Goal: Task Accomplishment & Management: Complete application form

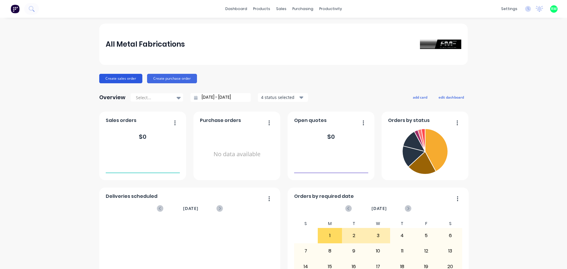
click at [133, 78] on button "Create sales order" at bounding box center [120, 78] width 43 height 9
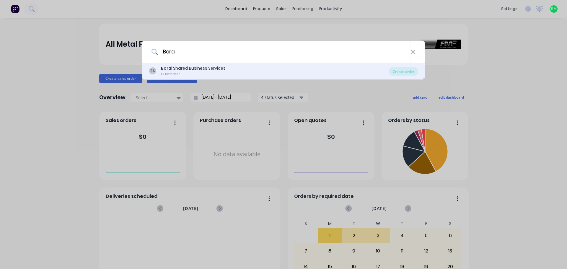
type input "Bora"
click at [310, 66] on div "BS Bora l Shared Business Services Customer" at bounding box center [269, 71] width 240 height 12
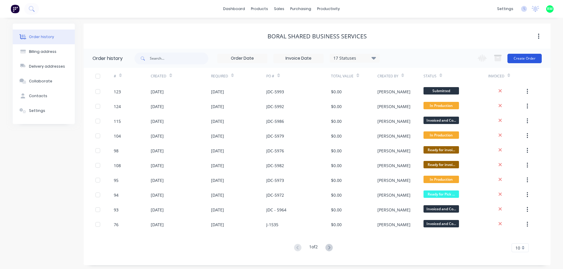
click at [517, 58] on button "Create Order" at bounding box center [524, 58] width 34 height 9
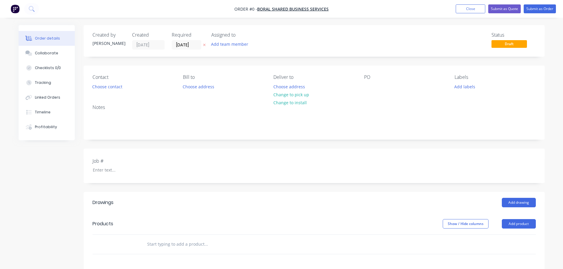
click at [374, 85] on div "PO" at bounding box center [404, 82] width 81 height 17
click at [373, 85] on div at bounding box center [368, 86] width 9 height 9
click at [113, 170] on div "Order details Collaborate Checklists 0/0 Tracking Linked Orders Timeline Profit…" at bounding box center [282, 215] width 538 height 380
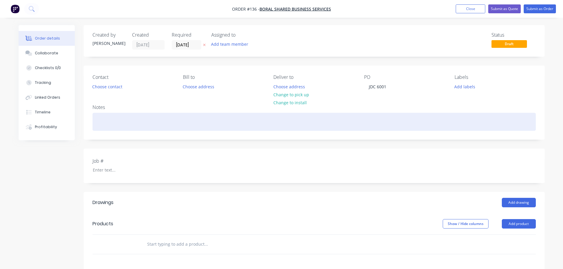
click at [118, 125] on div at bounding box center [314, 122] width 443 height 18
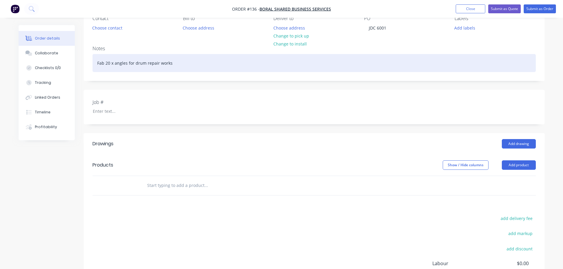
scroll to position [59, 0]
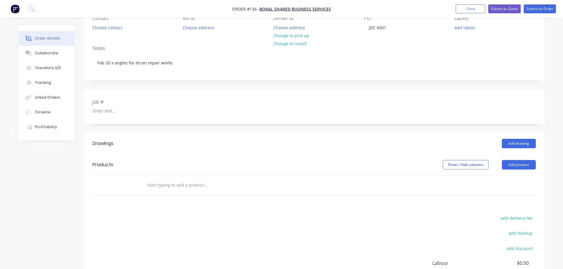
click at [170, 187] on input "text" at bounding box center [206, 185] width 118 height 12
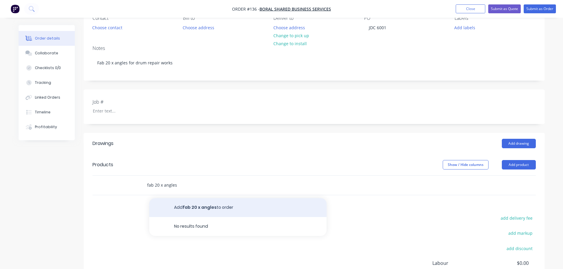
type input "fab 20 x angles"
click at [201, 206] on button "Add fab 20 x angles to order" at bounding box center [237, 207] width 177 height 19
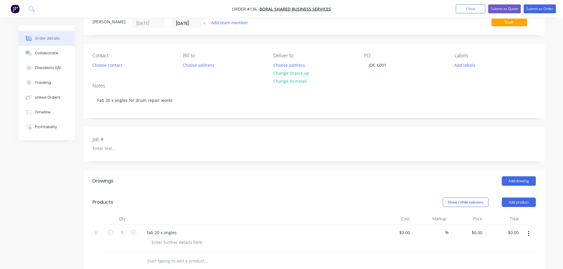
scroll to position [0, 0]
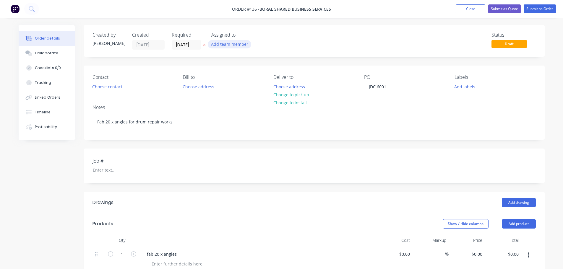
click at [243, 44] on button "Add team member" at bounding box center [229, 44] width 43 height 8
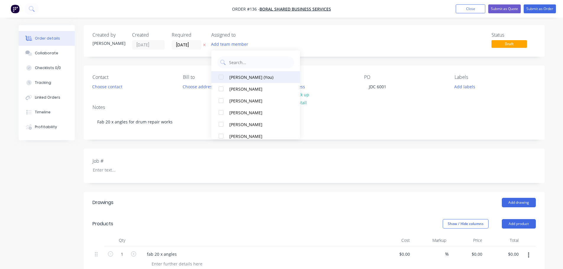
click at [221, 77] on div at bounding box center [221, 77] width 12 height 12
click at [467, 29] on div "Created by [PERSON_NAME] Created [DATE] Required [DATE] Assigned to RM Status D…" at bounding box center [314, 41] width 461 height 32
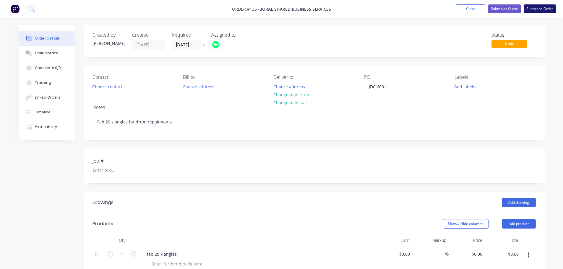
click at [535, 10] on button "Submit as Order" at bounding box center [540, 8] width 32 height 9
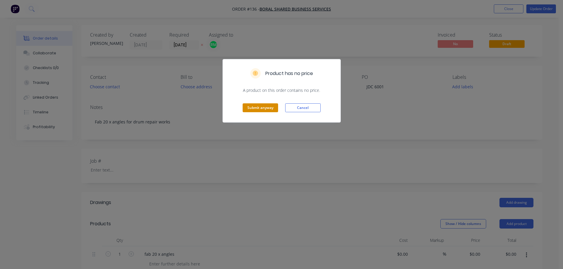
click at [247, 112] on button "Submit anyway" at bounding box center [260, 107] width 35 height 9
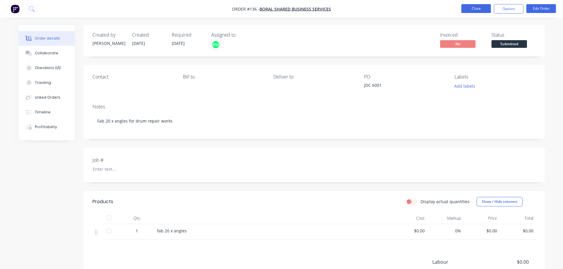
click at [475, 7] on button "Close" at bounding box center [476, 8] width 30 height 9
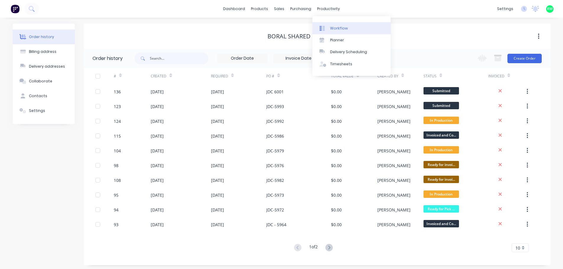
click at [333, 24] on link "Workflow" at bounding box center [351, 28] width 78 height 12
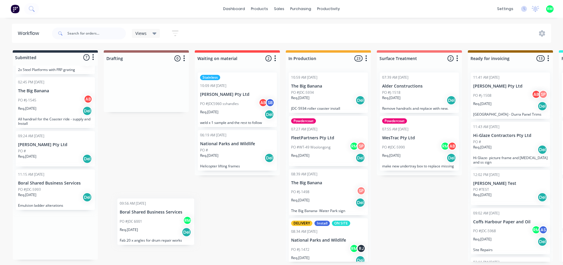
scroll to position [1, 0]
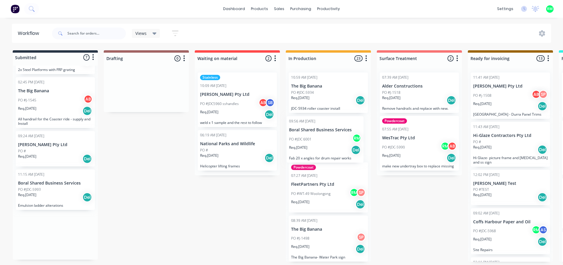
drag, startPoint x: 52, startPoint y: 230, endPoint x: 324, endPoint y: 133, distance: 289.1
click at [324, 133] on div "Submitted 7 Status colour #273444 hex #273444 Save Cancel Summaries Total order…" at bounding box center [531, 155] width 1071 height 211
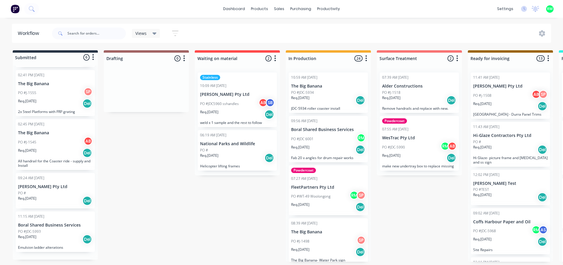
scroll to position [86, 0]
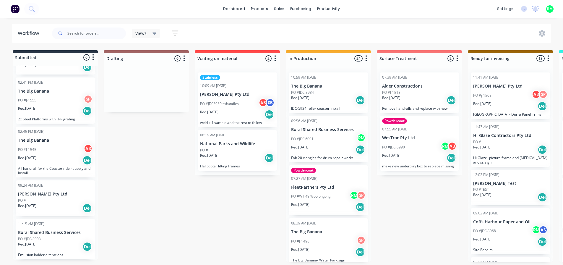
click at [328, 134] on div "PO #JDC 6001 RM" at bounding box center [328, 138] width 74 height 11
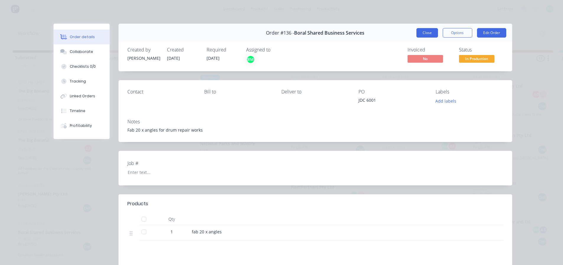
click at [423, 31] on button "Close" at bounding box center [427, 32] width 22 height 9
